Goal: Navigation & Orientation: Find specific page/section

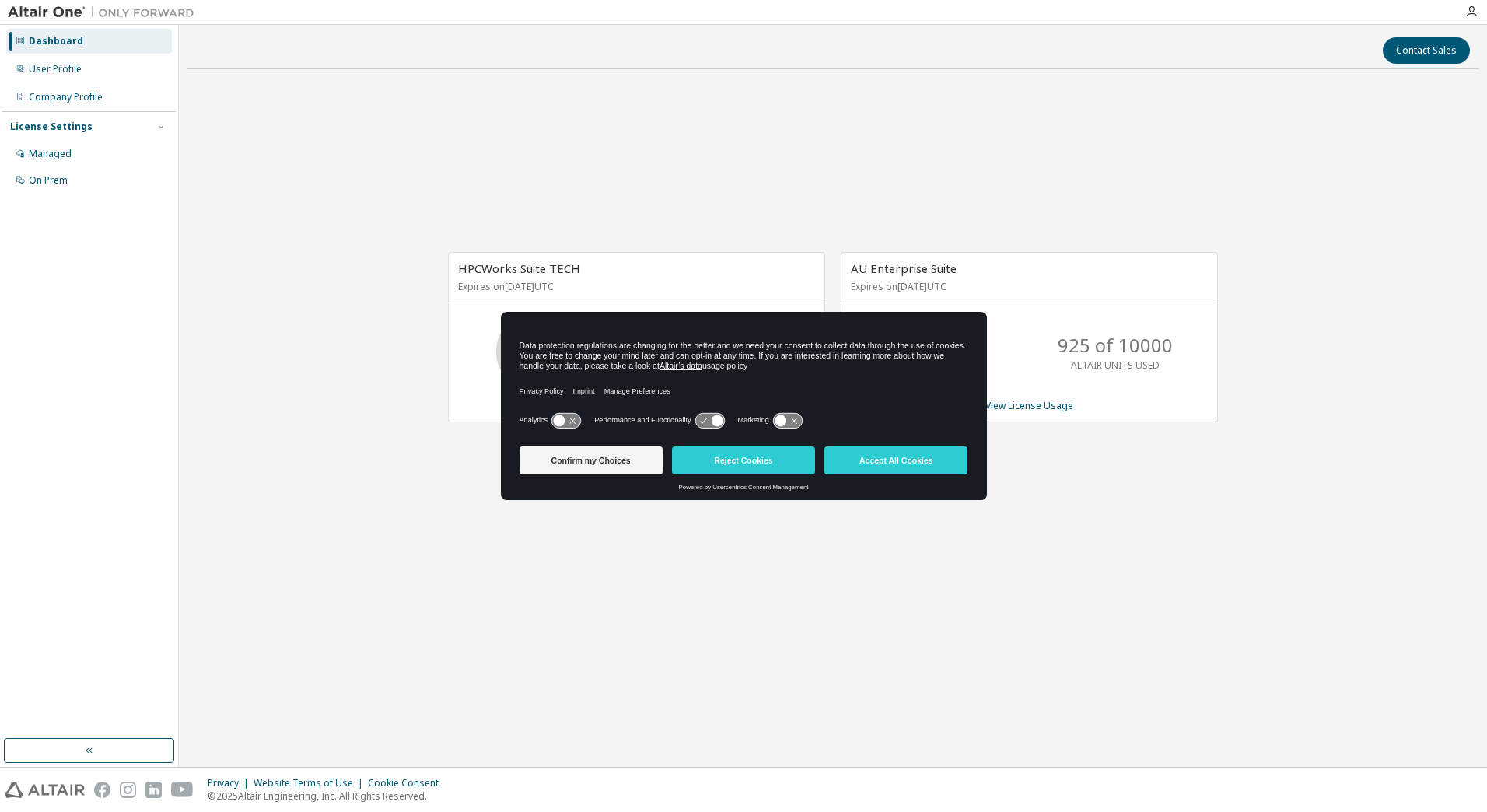
click at [597, 462] on button "Confirm my Choices" at bounding box center [591, 460] width 143 height 28
